Goal: Information Seeking & Learning: Learn about a topic

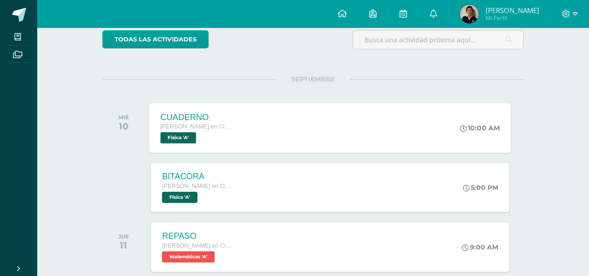
scroll to position [129, 0]
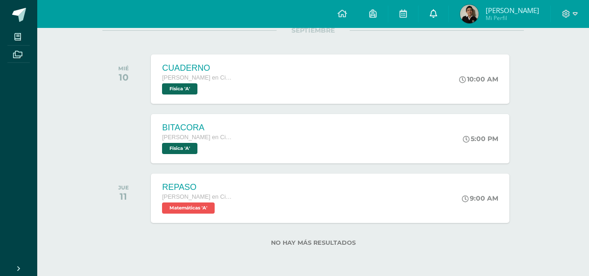
click at [438, 20] on link at bounding box center [433, 14] width 30 height 28
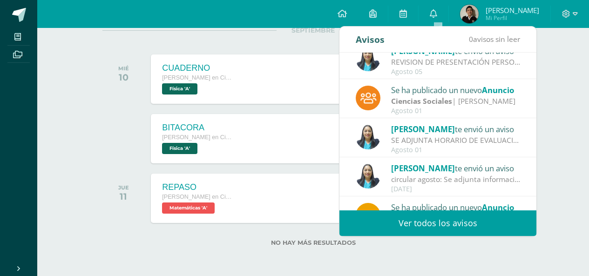
scroll to position [155, 0]
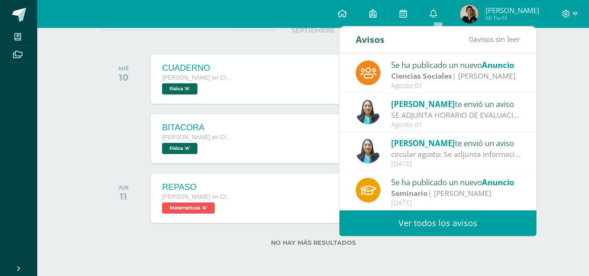
click at [424, 213] on div "Avisos 0 avisos sin leer Avisos [PERSON_NAME] te envió un aviso PROCESO DE MEJO…" at bounding box center [437, 131] width 197 height 209
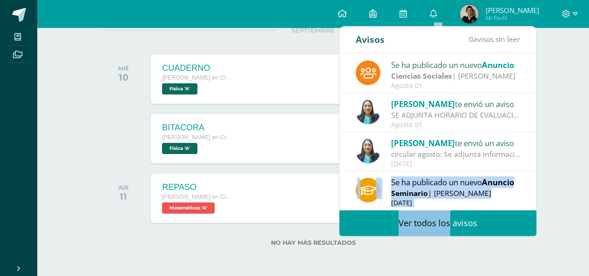
click at [423, 215] on link "Ver todos los avisos" at bounding box center [437, 223] width 197 height 26
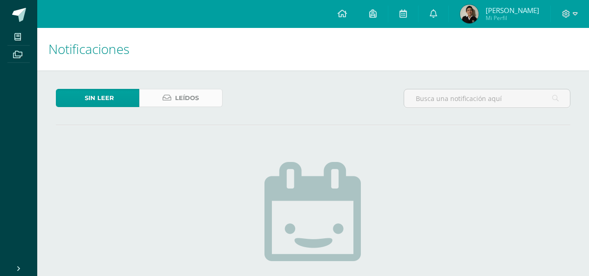
click at [204, 96] on link "Leídos" at bounding box center [180, 98] width 83 height 18
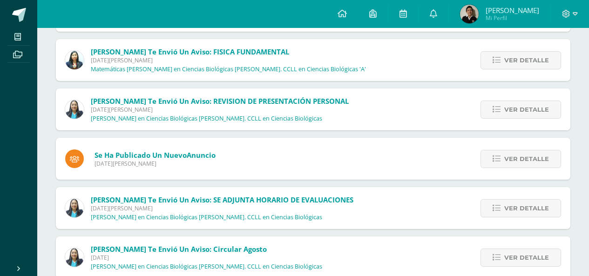
scroll to position [186, 0]
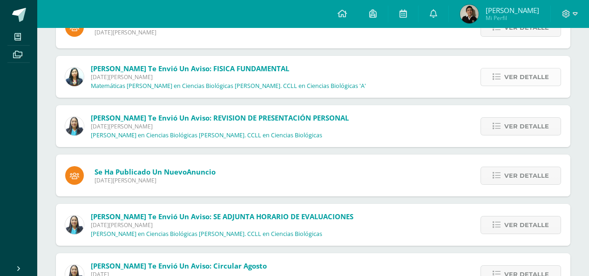
click at [532, 73] on span "Ver detalle" at bounding box center [526, 76] width 45 height 17
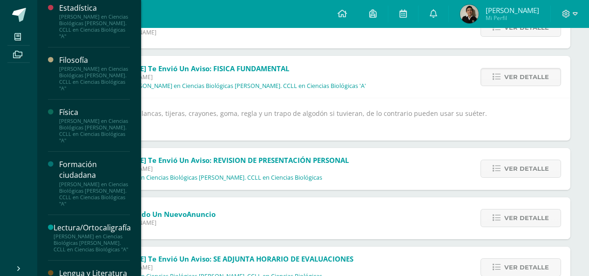
scroll to position [419, 0]
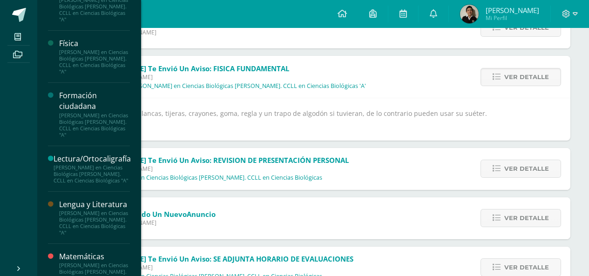
click at [67, 106] on div "Formación ciudadana" at bounding box center [94, 100] width 71 height 21
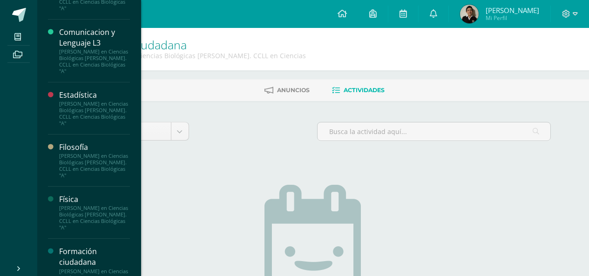
scroll to position [279, 0]
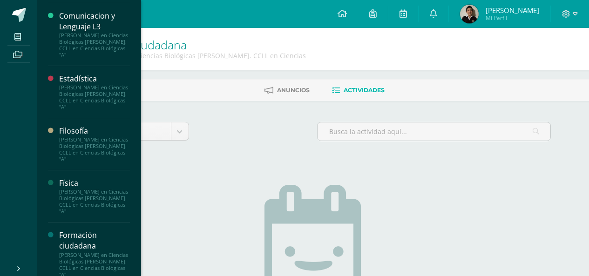
click at [85, 213] on div "[PERSON_NAME] en Ciencias Biológicas [PERSON_NAME]. CCLL en Ciencias Biológicas…" at bounding box center [94, 202] width 71 height 26
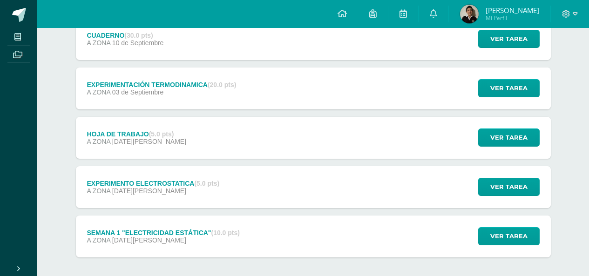
scroll to position [232, 0]
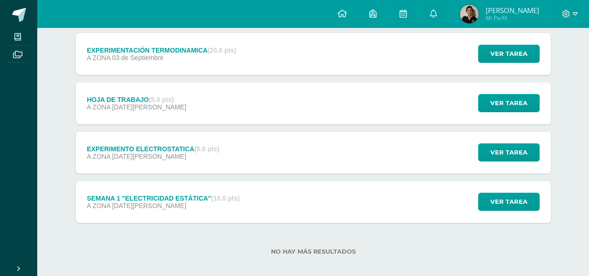
click at [160, 202] on div "A ZONA [DATE][PERSON_NAME]" at bounding box center [163, 205] width 153 height 7
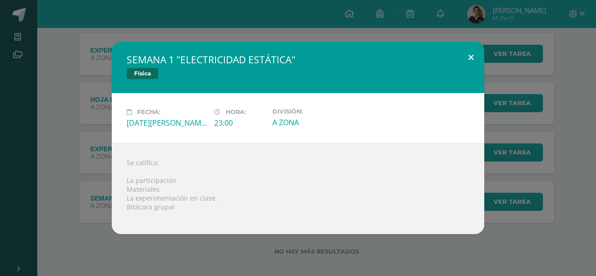
click at [458, 61] on button at bounding box center [471, 58] width 27 height 32
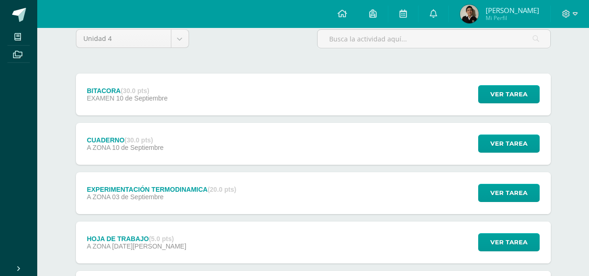
scroll to position [92, 0]
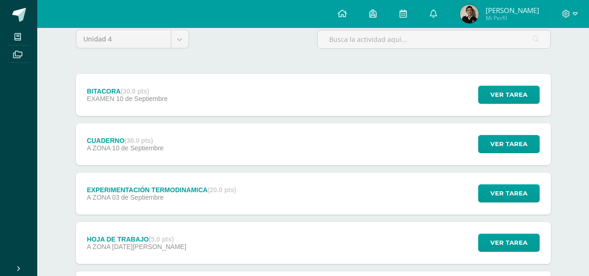
click at [144, 176] on div "EXPERIMENTACIÓN TERMODINAMICA (20.0 pts) A ZONA [DATE]" at bounding box center [162, 194] width 172 height 42
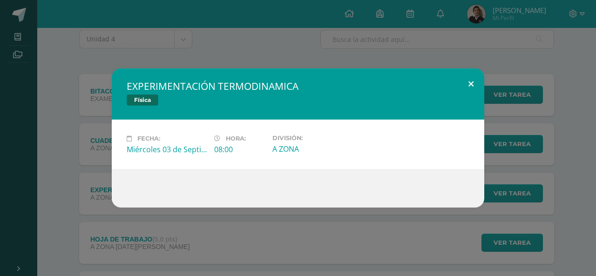
click at [474, 77] on button at bounding box center [471, 84] width 27 height 32
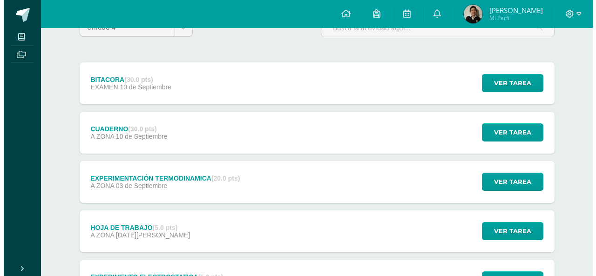
scroll to position [139, 0]
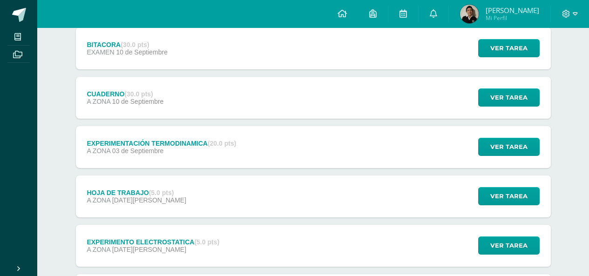
click at [147, 196] on span "[DATE][PERSON_NAME]" at bounding box center [149, 199] width 74 height 7
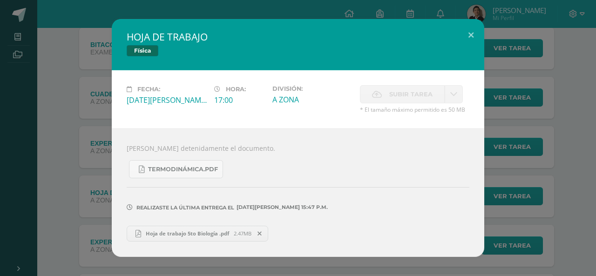
drag, startPoint x: 489, startPoint y: 19, endPoint x: 485, endPoint y: 26, distance: 8.8
click at [489, 19] on div "HOJA DE TRABAJO Física Fecha: [DATE][PERSON_NAME] Hora: 17:00 División: A ZONA" at bounding box center [298, 138] width 596 height 276
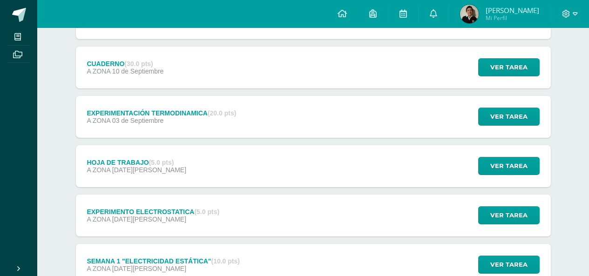
scroll to position [185, 0]
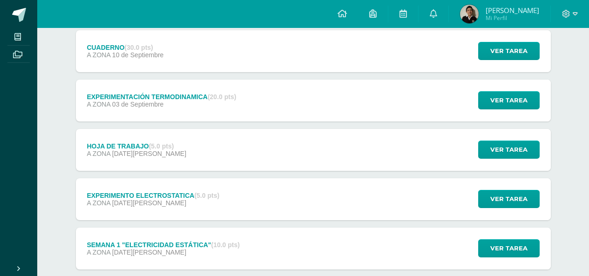
click at [195, 205] on div "EXPERIMENTO ELECTROSTATICA (5.0 pts) A ZONA [DATE][PERSON_NAME]" at bounding box center [153, 199] width 155 height 42
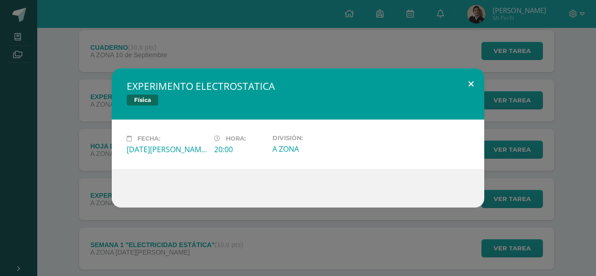
click at [461, 79] on div "EXPERIMENTO ELECTROSTATICA Física Fecha: [DATE][PERSON_NAME] Hora: 20:00 Divisi…" at bounding box center [298, 137] width 372 height 139
click at [476, 85] on button at bounding box center [471, 84] width 27 height 32
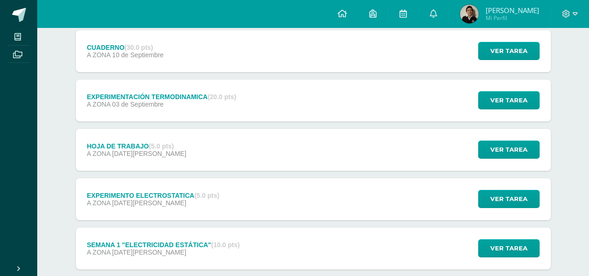
click at [211, 249] on div "A ZONA [DATE][PERSON_NAME]" at bounding box center [163, 252] width 153 height 7
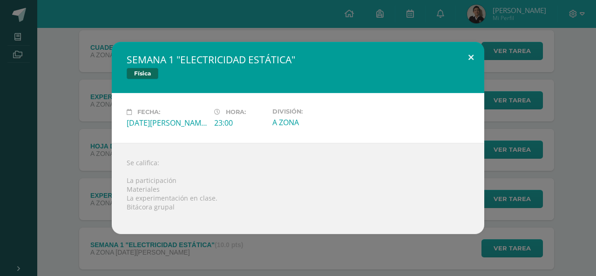
click at [478, 59] on button at bounding box center [471, 58] width 27 height 32
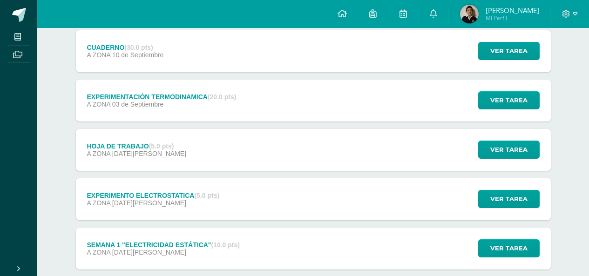
click at [195, 199] on div "A ZONA [DATE][PERSON_NAME]" at bounding box center [153, 202] width 133 height 7
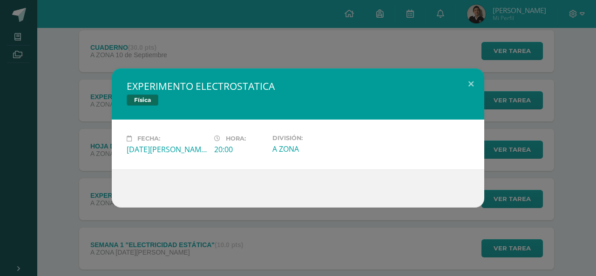
click at [200, 47] on div "EXPERIMENTO ELECTROSTATICA Física Fecha: [DATE][PERSON_NAME] Hora: 20:00 Divisi…" at bounding box center [298, 138] width 596 height 276
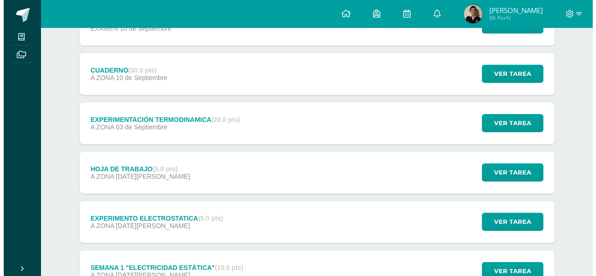
scroll to position [232, 0]
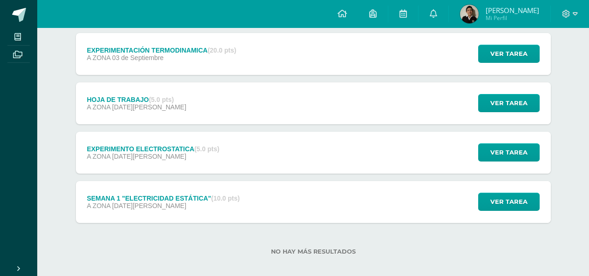
click at [124, 195] on div "SEMANA 1 "ELECTRICIDAD ESTÁTICA" (10.0 pts)" at bounding box center [163, 198] width 153 height 7
